Goal: Information Seeking & Learning: Understand process/instructions

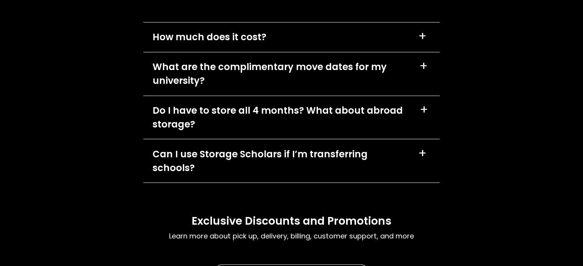
scroll to position [2147, 0]
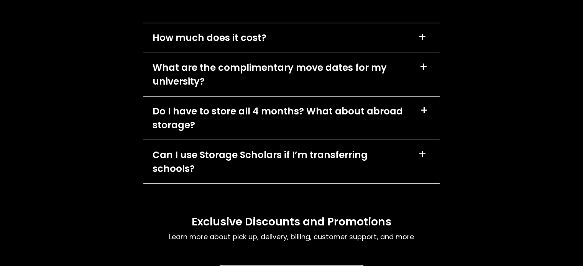
click at [422, 38] on div "+" at bounding box center [422, 37] width 8 height 12
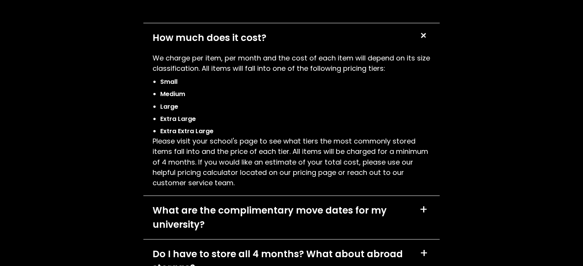
click at [100, 116] on div "FAQs Learn more about pick up, delivery, billing, customer support, and more Ho…" at bounding box center [291, 197] width 583 height 553
click at [33, 224] on div "FAQs Learn more about pick up, delivery, billing, customer support, and more Ho…" at bounding box center [291, 197] width 583 height 553
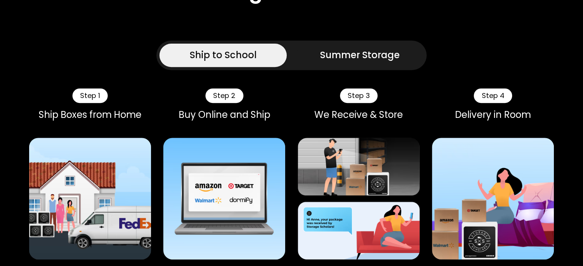
scroll to position [322, 0]
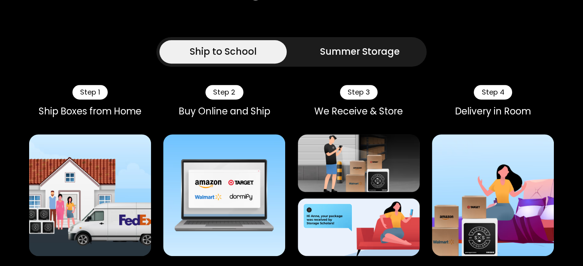
click at [331, 55] on div "Summer Storage" at bounding box center [360, 52] width 80 height 14
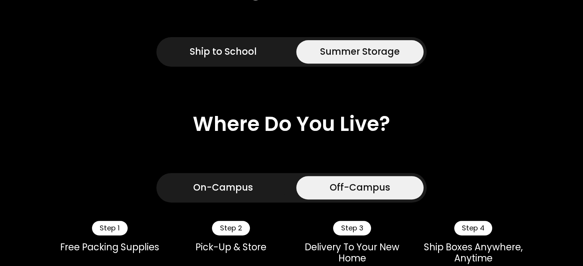
click at [214, 193] on div "On-Campus" at bounding box center [223, 188] width 60 height 14
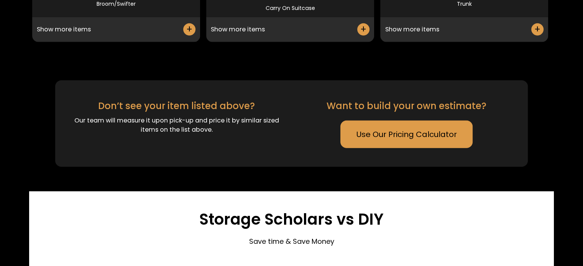
scroll to position [2123, 0]
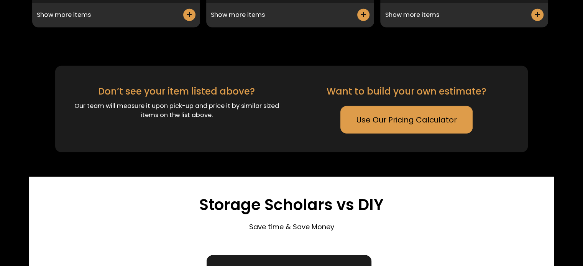
click at [442, 128] on link "Use Our Pricing Calculator" at bounding box center [406, 120] width 133 height 28
click at [392, 124] on link "Use Our Pricing Calculator" at bounding box center [406, 120] width 133 height 28
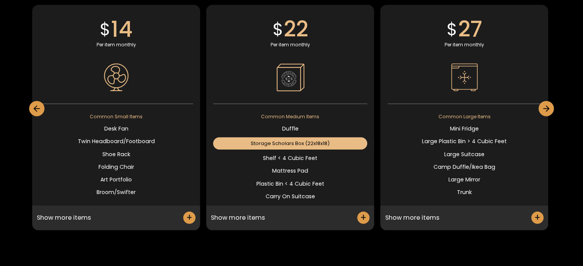
scroll to position [1905, 0]
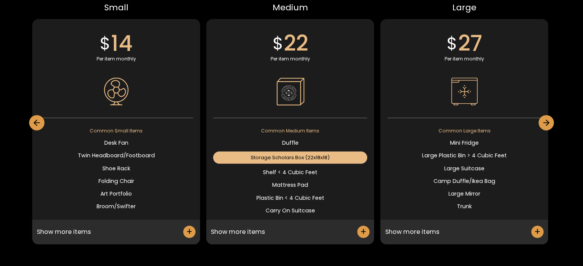
click at [538, 229] on div "+" at bounding box center [537, 232] width 6 height 14
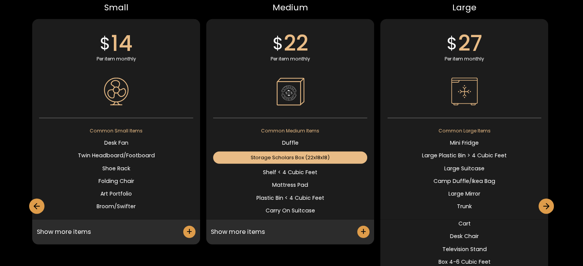
click at [360, 234] on div "+" at bounding box center [363, 232] width 12 height 12
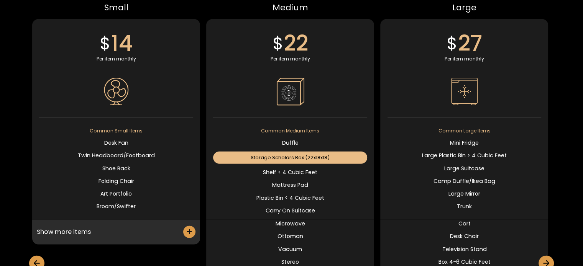
click at [189, 233] on div "+" at bounding box center [189, 232] width 6 height 14
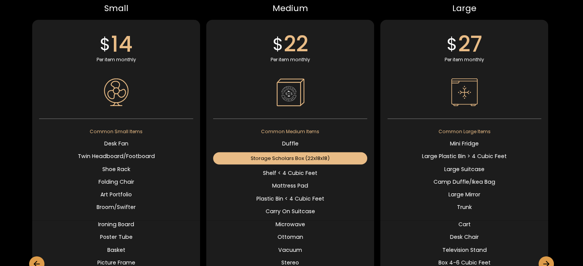
scroll to position [1865, 0]
